Goal: Task Accomplishment & Management: Use online tool/utility

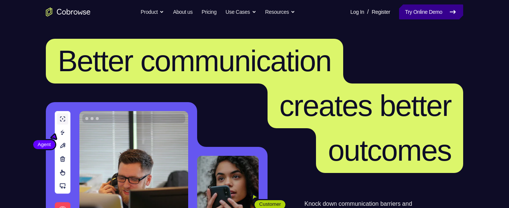
click at [438, 11] on link "Try Online Demo" at bounding box center [431, 11] width 64 height 15
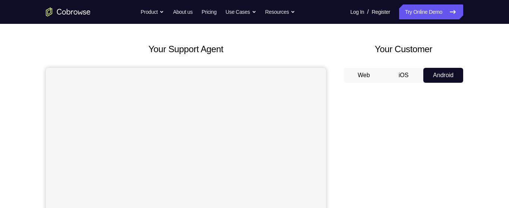
scroll to position [28, 0]
click at [452, 73] on button "Android" at bounding box center [443, 76] width 40 height 15
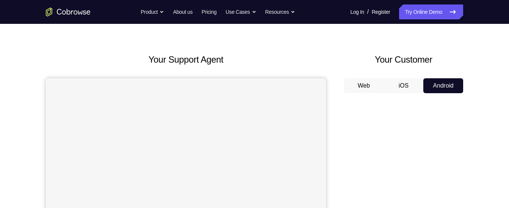
scroll to position [0, 0]
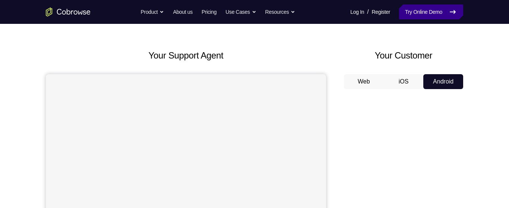
click at [454, 10] on icon at bounding box center [452, 11] width 5 height 3
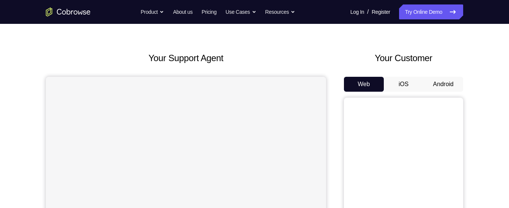
scroll to position [22, 0]
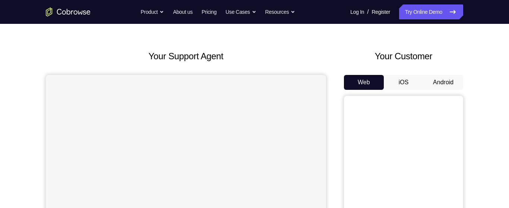
click at [442, 85] on button "Android" at bounding box center [443, 82] width 40 height 15
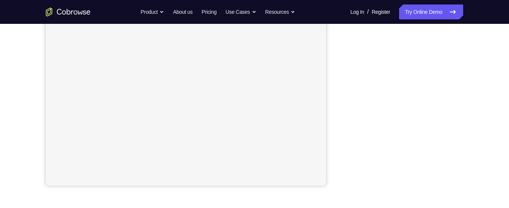
scroll to position [165, 0]
click at [507, 154] on div "Your Support Agent Your Customer Web iOS Android Next Steps We’d be happy to gi…" at bounding box center [254, 103] width 509 height 491
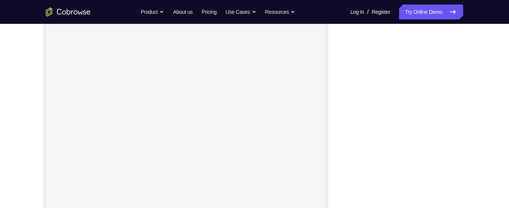
scroll to position [104, 0]
click at [429, 14] on link "Try Online Demo" at bounding box center [431, 11] width 64 height 15
